Goal: Transaction & Acquisition: Purchase product/service

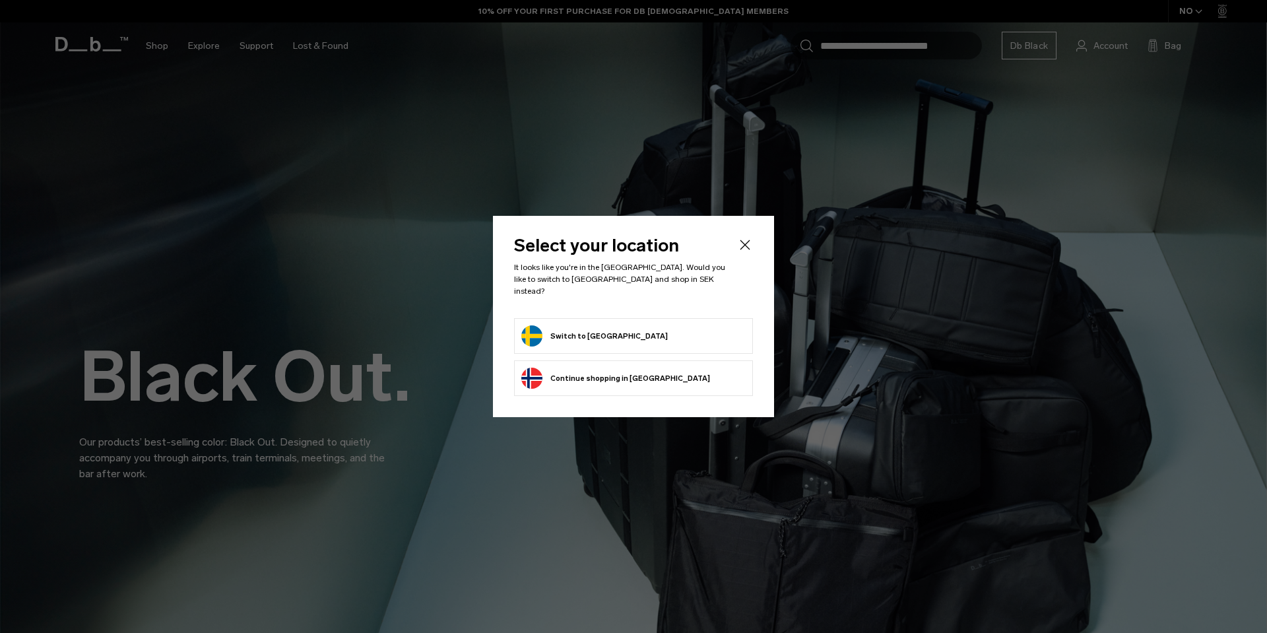
click at [577, 325] on button "Switch to Sweden" at bounding box center [594, 335] width 147 height 21
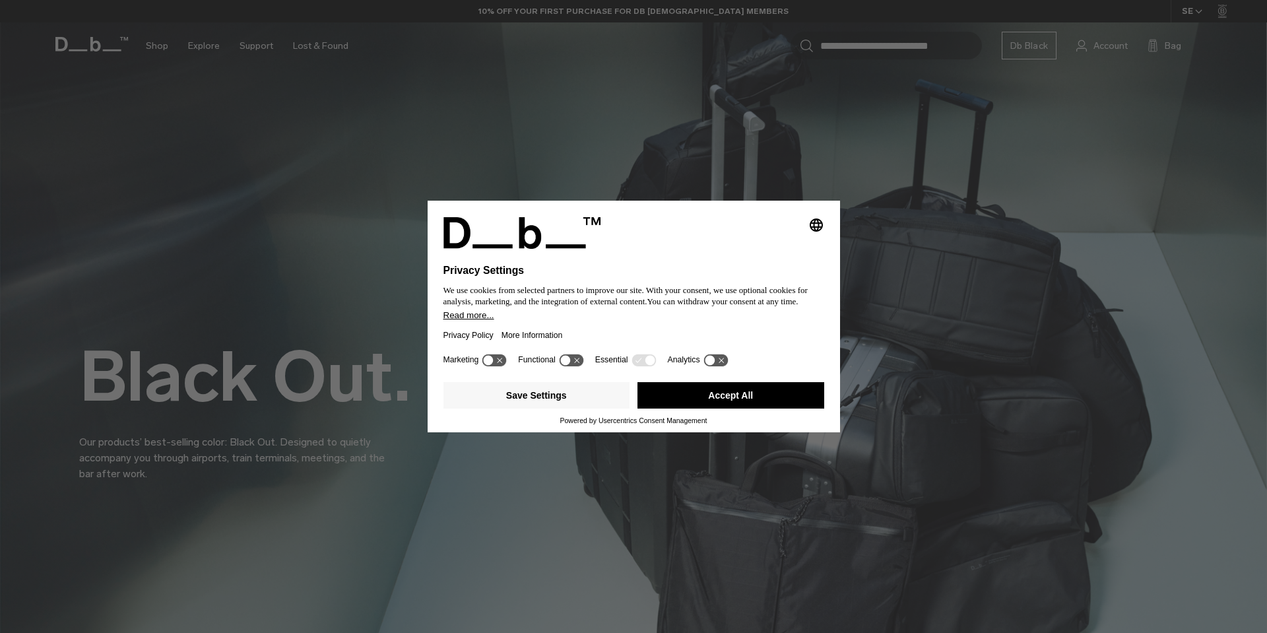
click at [747, 393] on button "Accept All" at bounding box center [730, 395] width 187 height 26
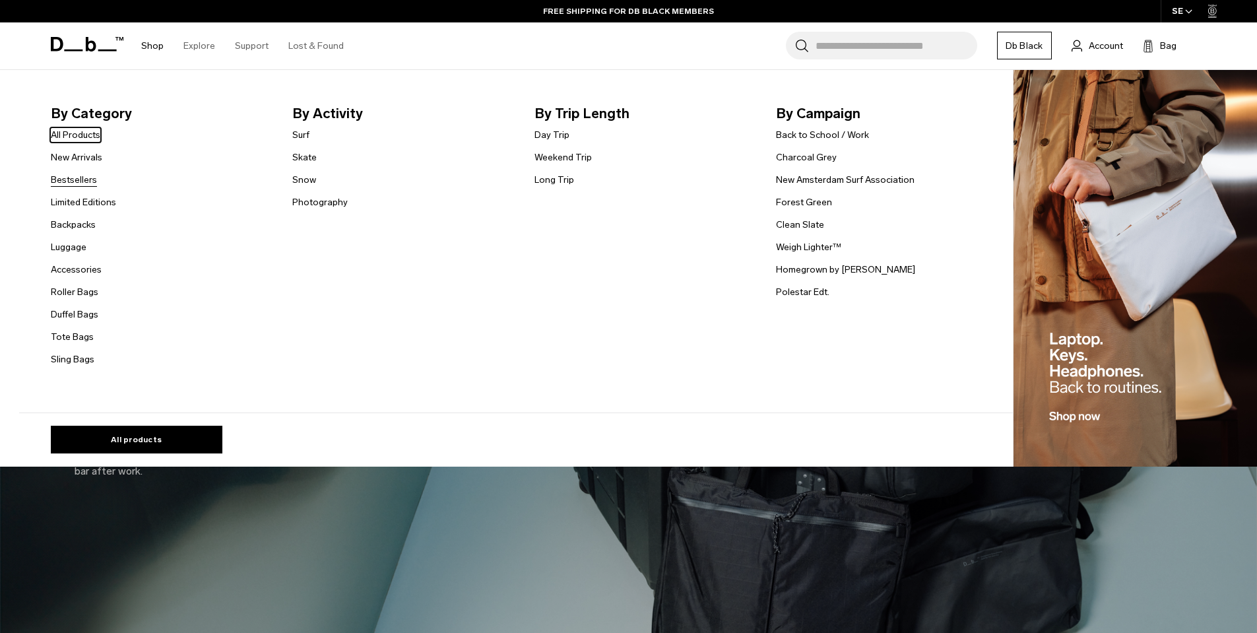
click at [93, 183] on link "Bestsellers" at bounding box center [74, 180] width 46 height 14
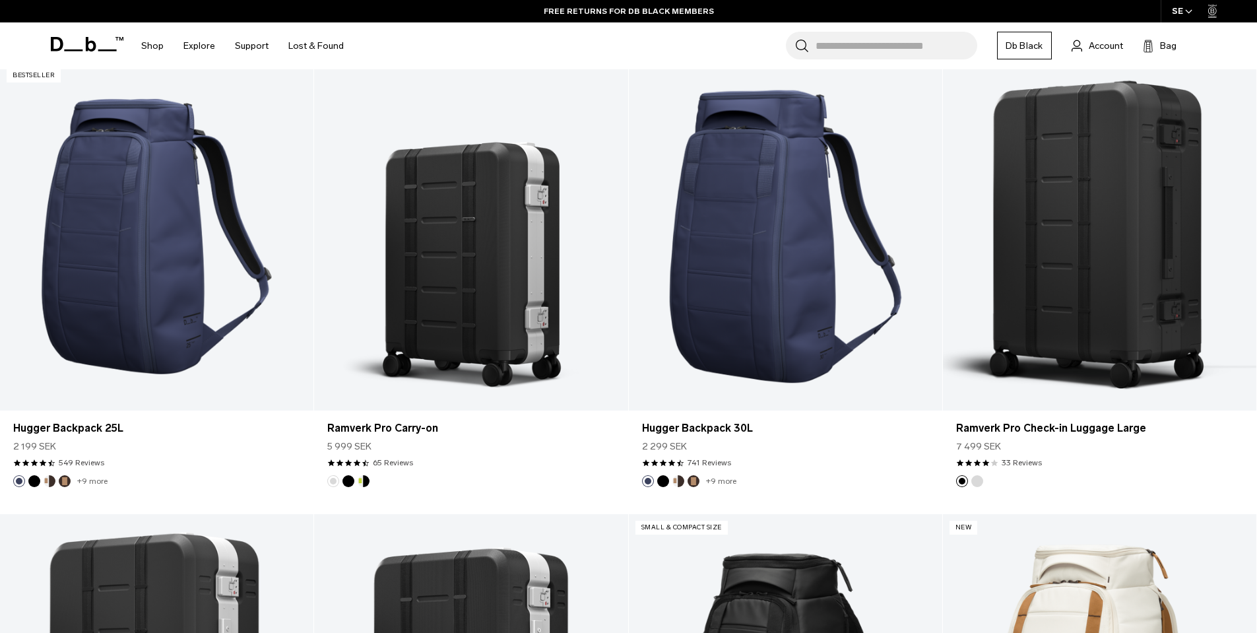
scroll to position [528, 0]
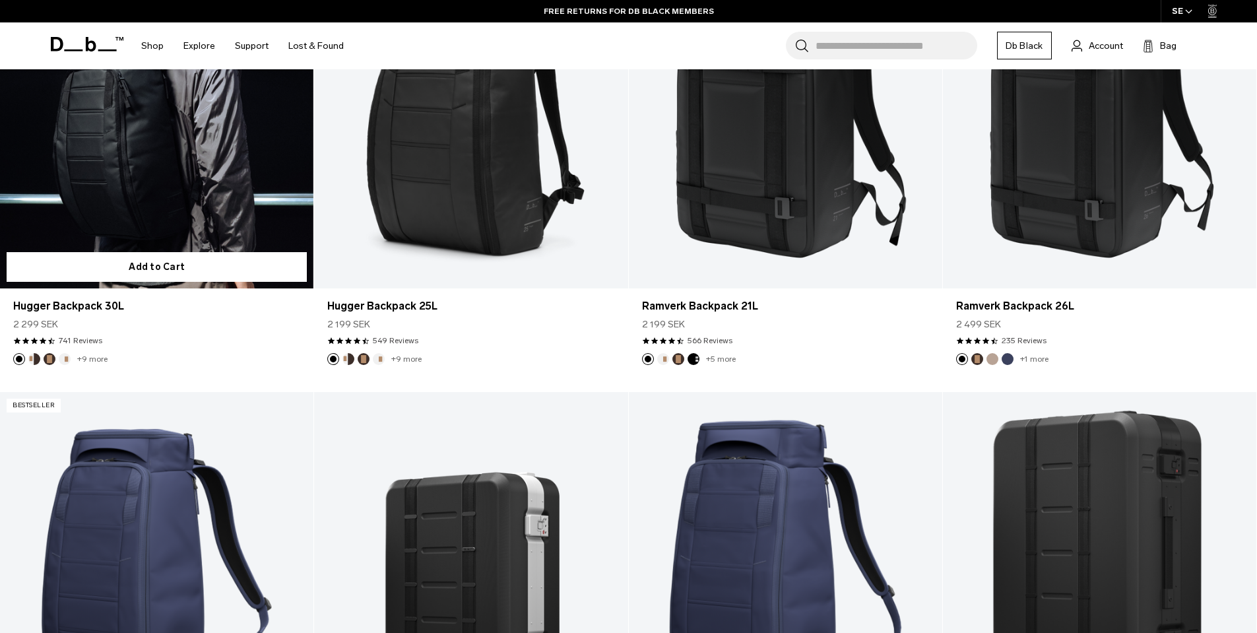
click at [182, 203] on link "Hugger Backpack 30L" at bounding box center [156, 114] width 313 height 348
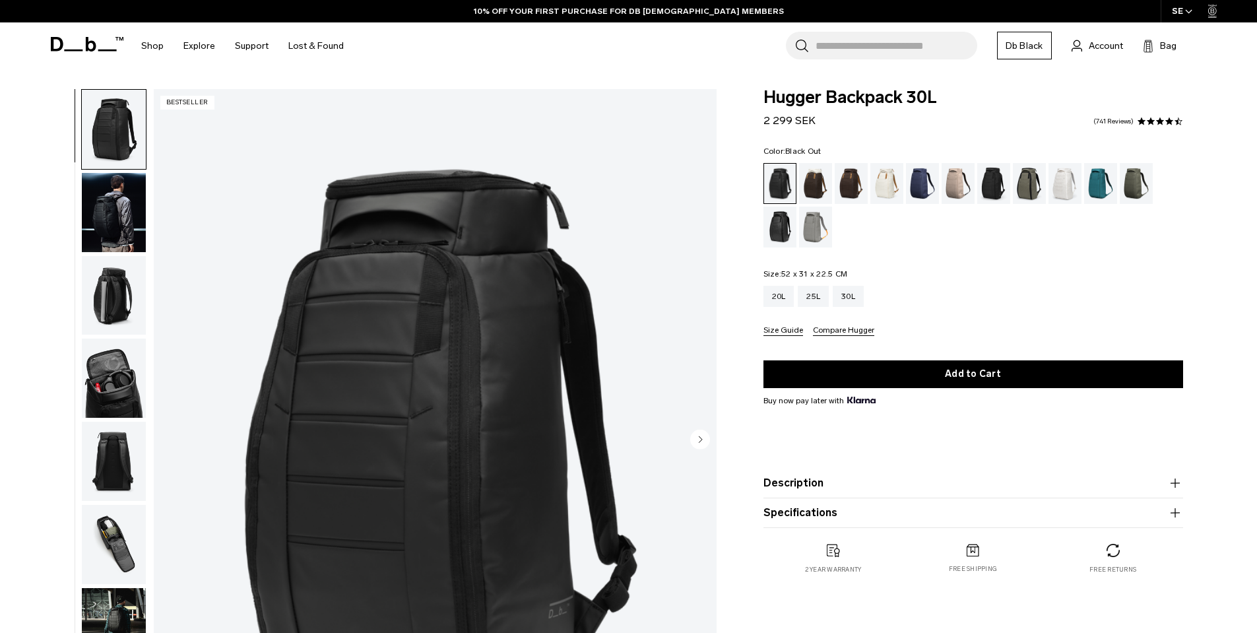
click at [103, 392] on img "button" at bounding box center [114, 378] width 64 height 79
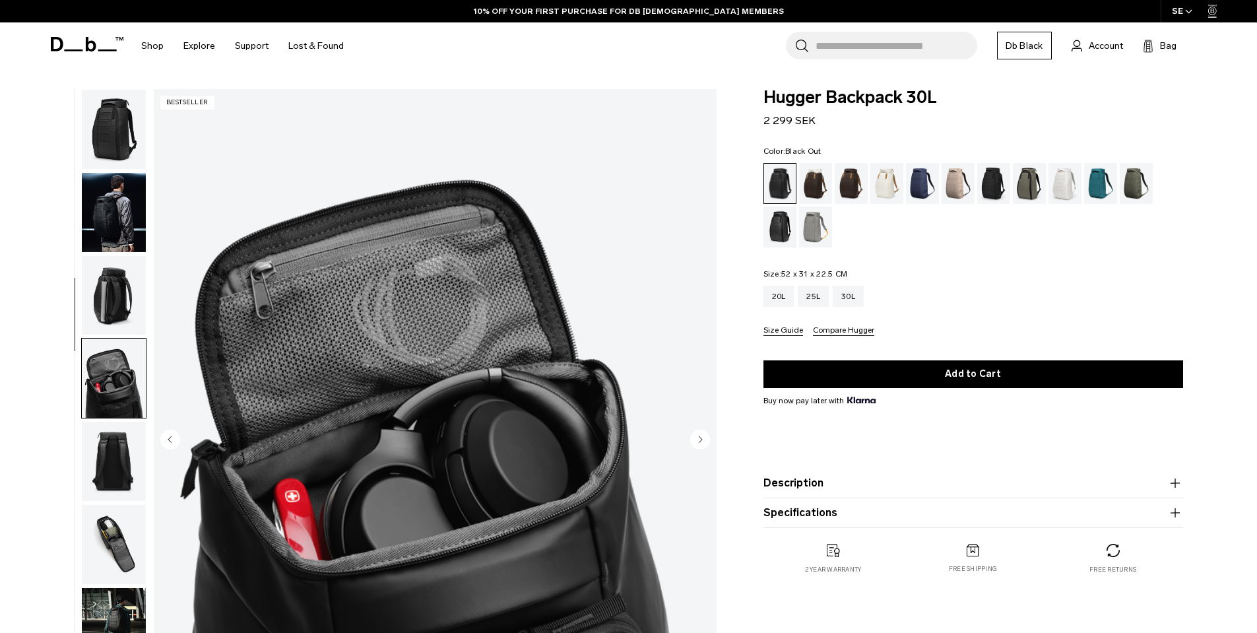
scroll to position [208, 0]
